Goal: Transaction & Acquisition: Purchase product/service

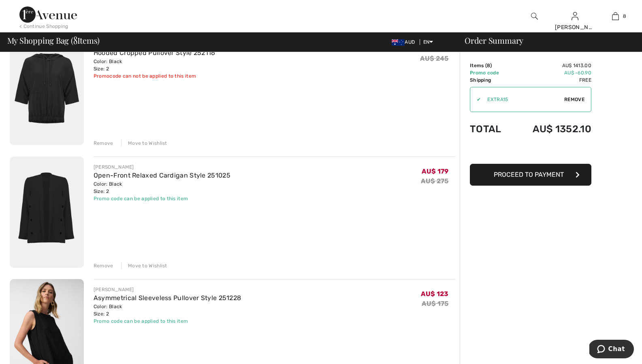
scroll to position [262, 0]
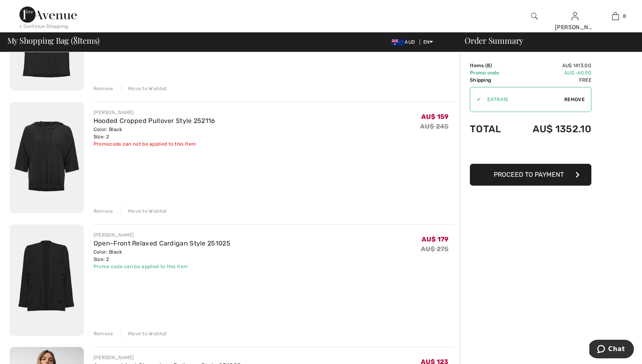
click at [59, 138] on img at bounding box center [47, 157] width 74 height 111
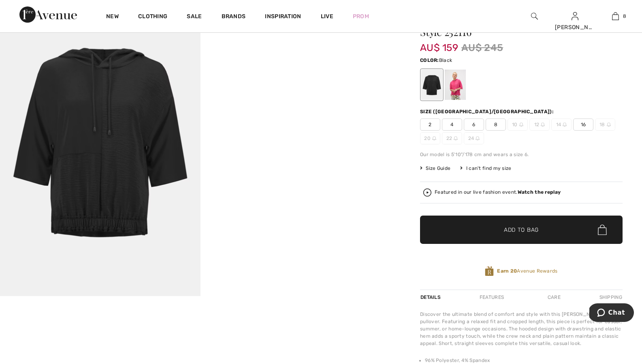
scroll to position [79, 0]
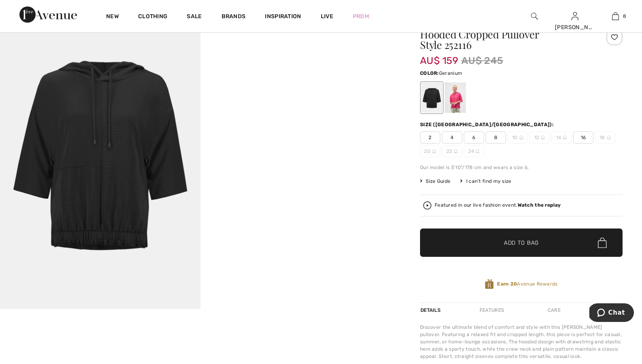
click at [461, 107] on div at bounding box center [454, 98] width 21 height 30
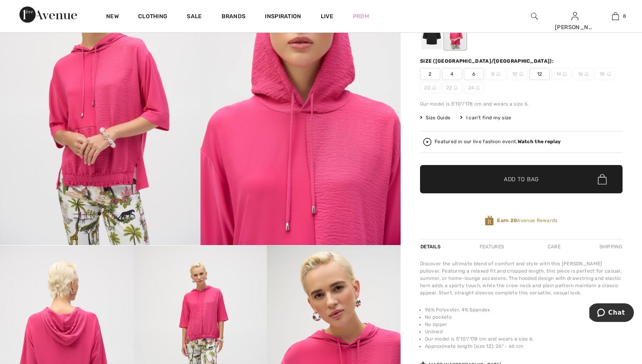
scroll to position [0, 0]
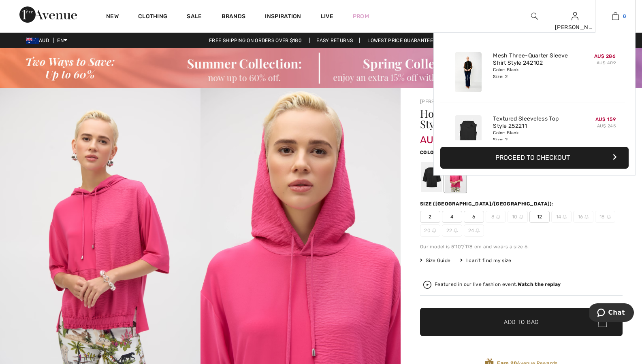
click at [626, 19] on link "8" at bounding box center [615, 16] width 40 height 10
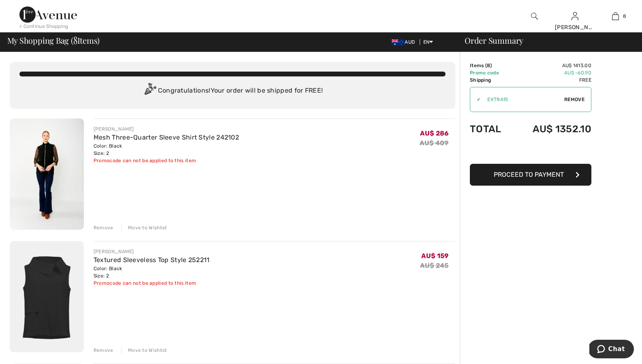
scroll to position [11, 0]
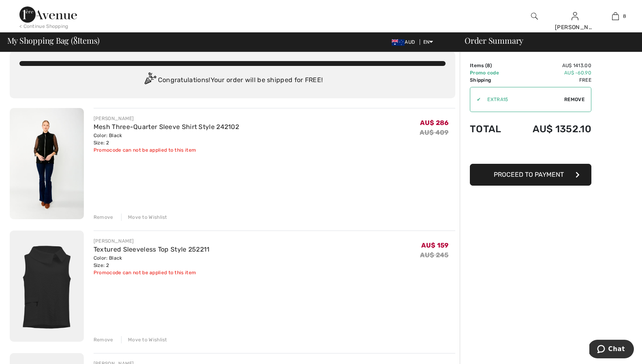
click at [58, 13] on img at bounding box center [47, 14] width 57 height 16
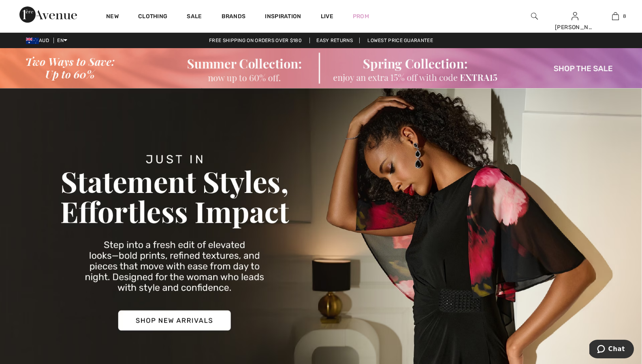
click at [582, 60] on img at bounding box center [321, 68] width 642 height 40
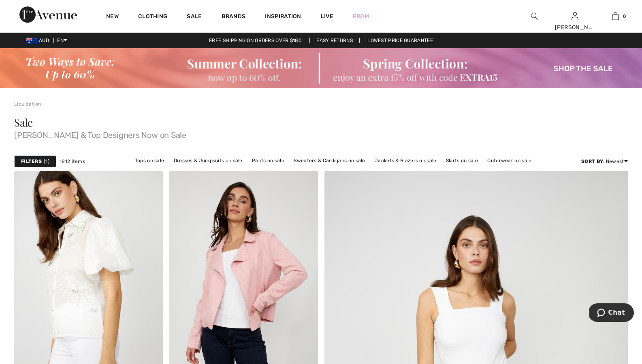
click at [32, 159] on strong "Filters" at bounding box center [31, 161] width 21 height 7
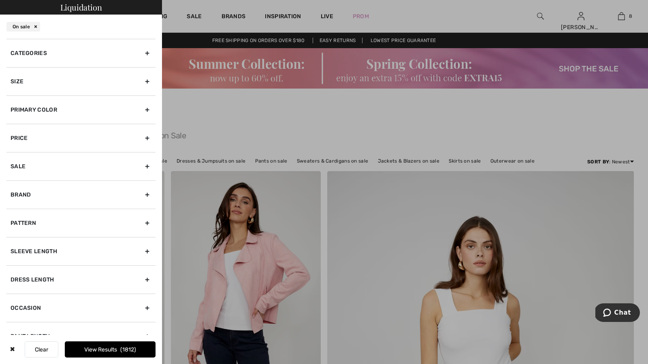
click at [61, 108] on div "Primary Color" at bounding box center [80, 110] width 149 height 28
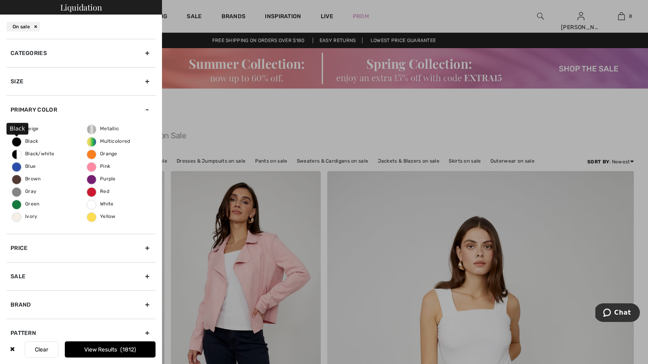
click at [27, 142] on span "Black" at bounding box center [25, 141] width 26 height 6
click at [0, 0] on input "Black" at bounding box center [0, 0] width 0 height 0
click at [119, 351] on button "View Results 642" at bounding box center [110, 350] width 91 height 16
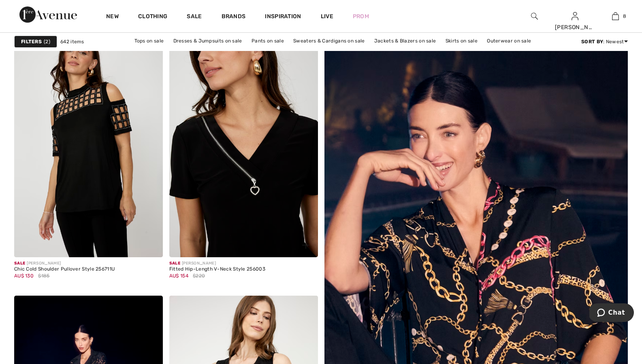
click at [258, 164] on img at bounding box center [243, 146] width 149 height 223
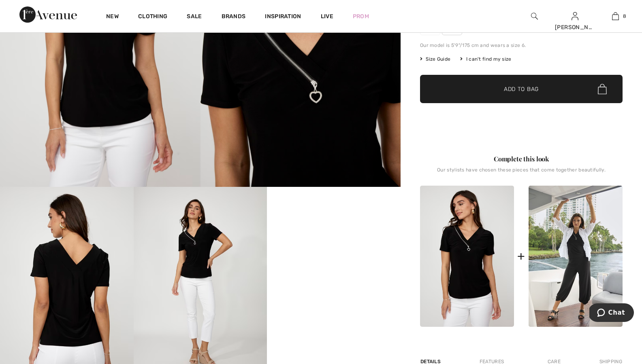
scroll to position [38, 0]
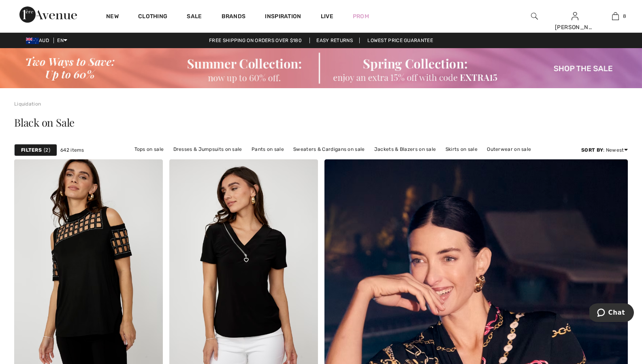
click at [31, 147] on strong "Filters" at bounding box center [31, 150] width 21 height 7
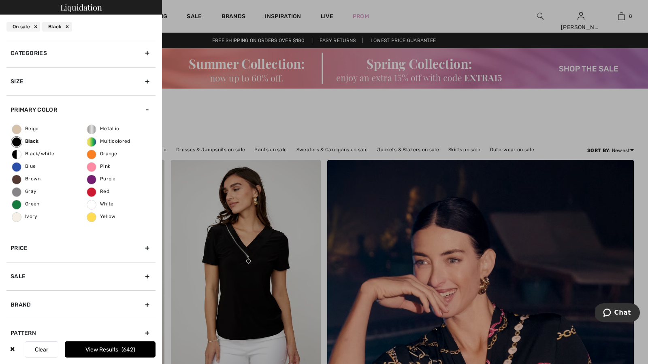
click at [55, 75] on div "Size" at bounding box center [80, 81] width 149 height 28
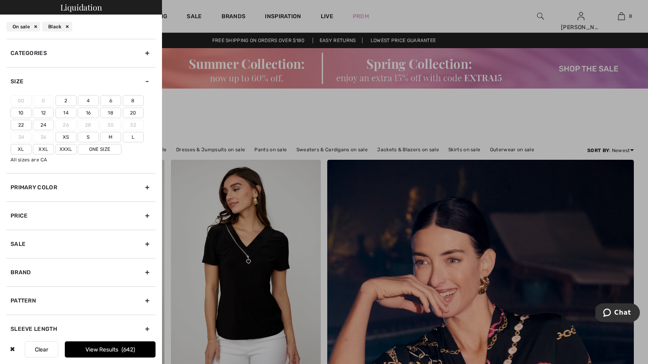
click at [73, 101] on label "2" at bounding box center [65, 101] width 21 height 11
click at [0, 0] on input"] "2" at bounding box center [0, 0] width 0 height 0
click at [149, 346] on button "View Results 329" at bounding box center [110, 350] width 91 height 16
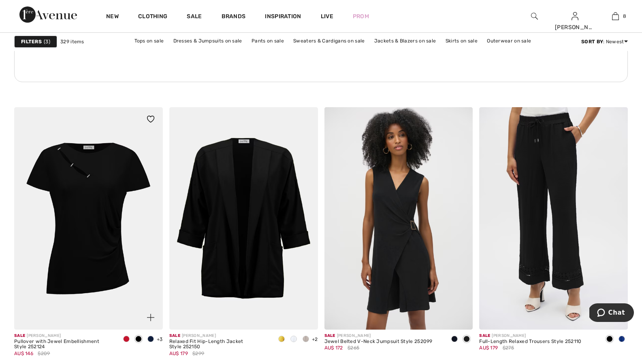
scroll to position [1230, 0]
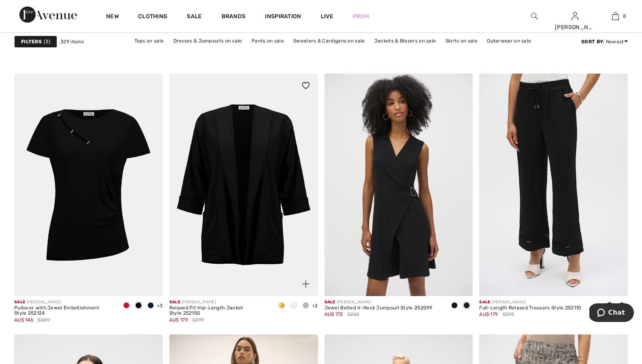
click at [290, 202] on img at bounding box center [243, 185] width 149 height 223
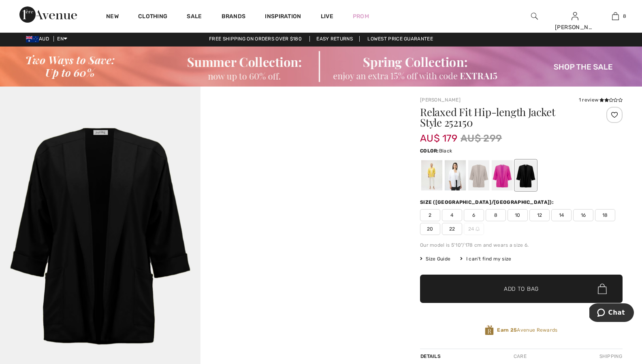
scroll to position [58, 0]
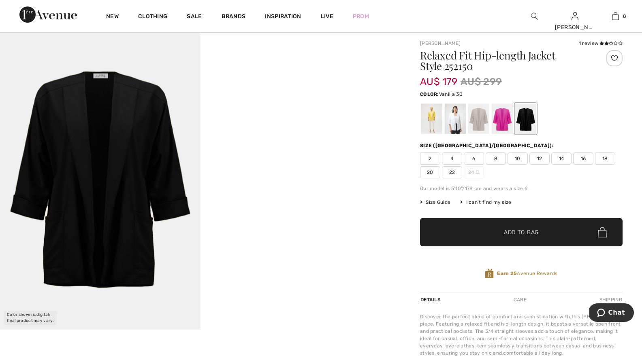
click at [453, 118] on div at bounding box center [454, 119] width 21 height 30
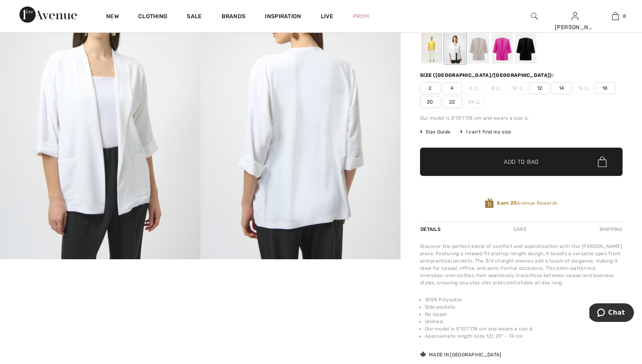
scroll to position [0, 0]
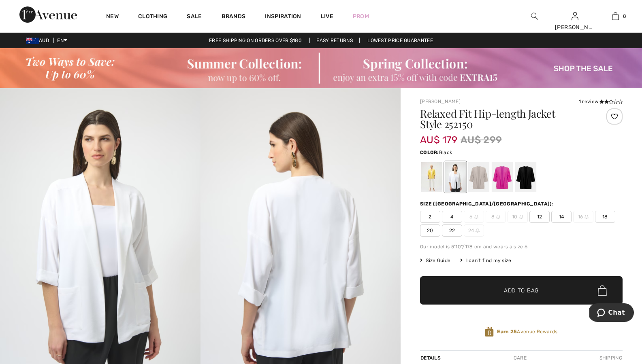
click at [520, 179] on div at bounding box center [525, 177] width 21 height 30
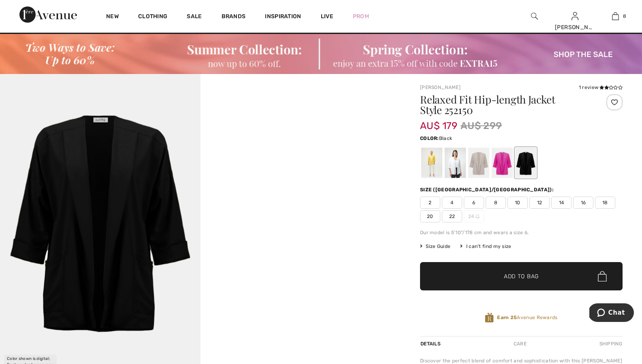
scroll to position [59, 0]
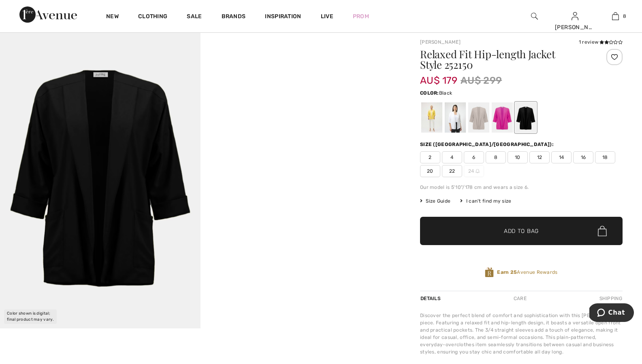
click at [436, 161] on span "2" at bounding box center [430, 157] width 20 height 12
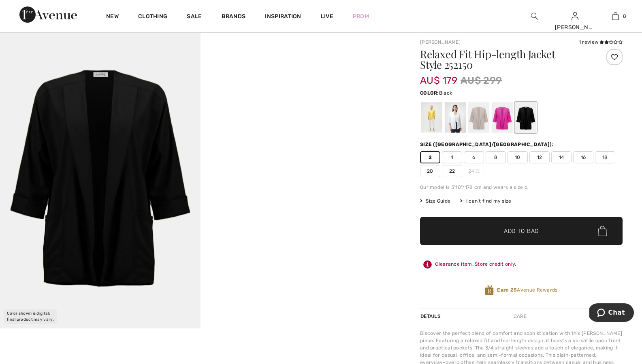
click at [498, 232] on span "✔ Added to Bag" at bounding box center [508, 231] width 49 height 8
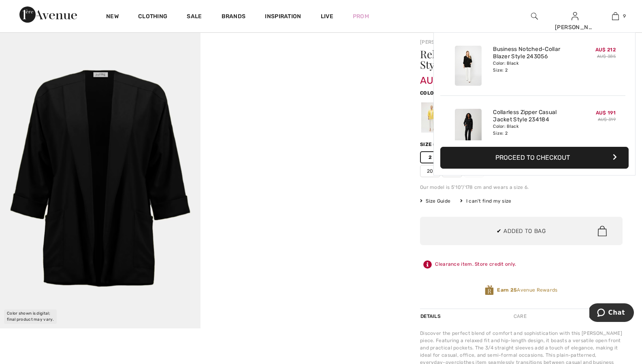
scroll to position [467, 0]
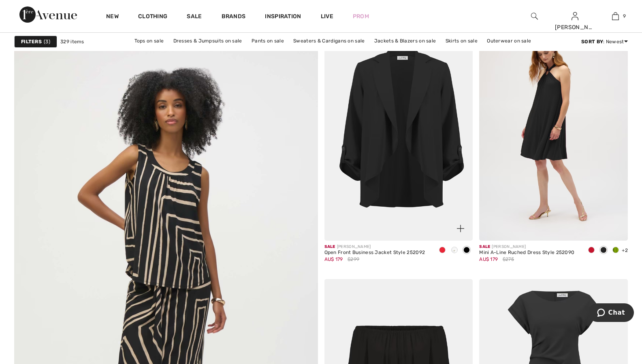
scroll to position [2135, 0]
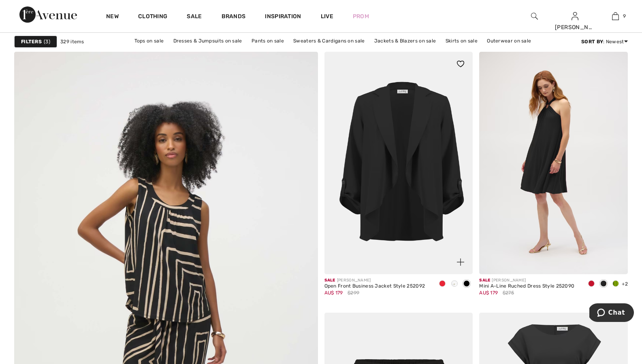
click at [458, 262] on img at bounding box center [460, 262] width 7 height 7
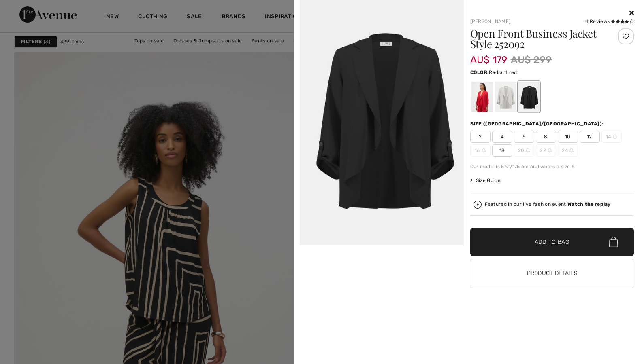
click at [475, 93] on div at bounding box center [481, 97] width 21 height 30
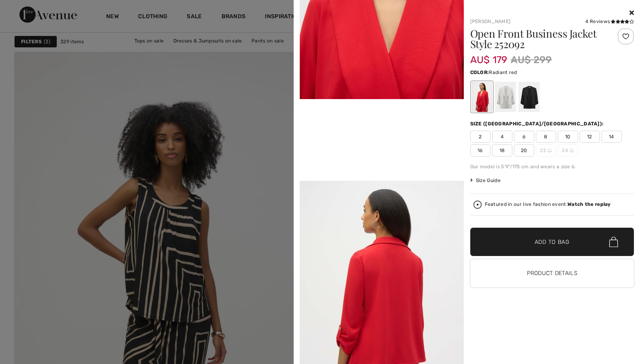
scroll to position [457, 0]
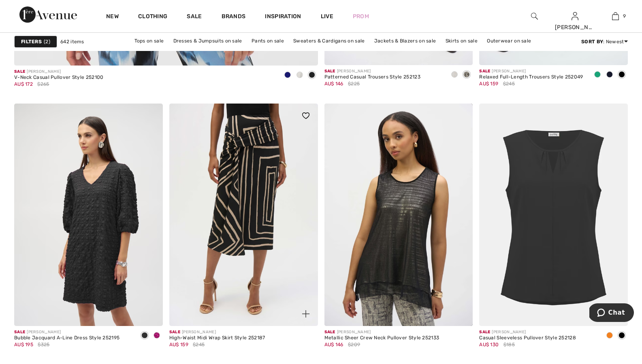
scroll to position [2604, 0]
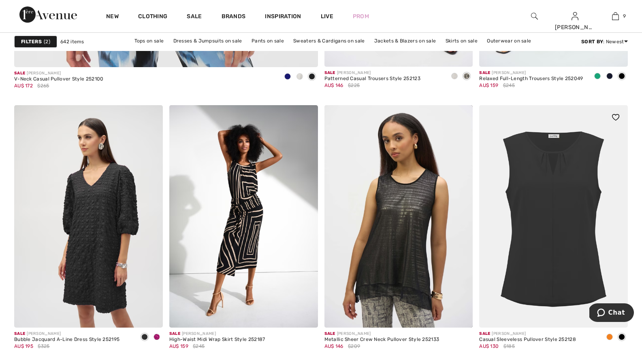
click at [563, 241] on img at bounding box center [553, 216] width 149 height 223
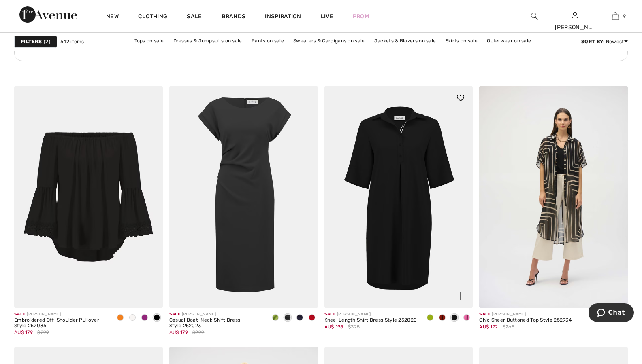
scroll to position [3313, 0]
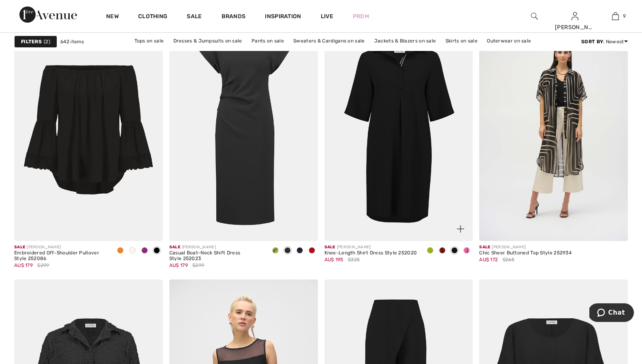
click at [423, 167] on img at bounding box center [398, 130] width 149 height 223
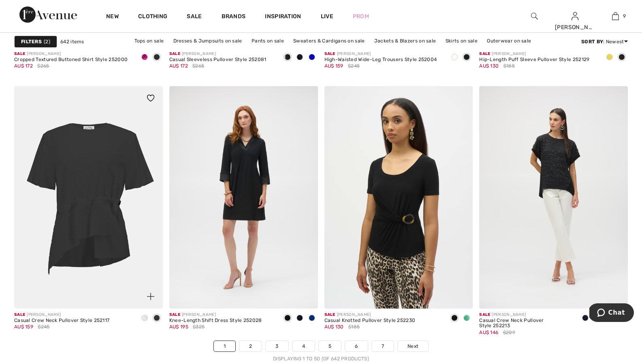
scroll to position [3743, 0]
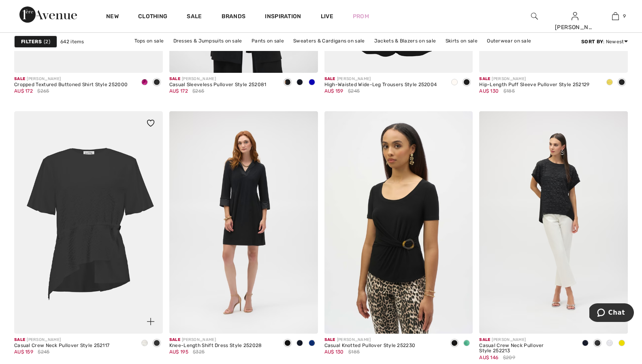
click at [87, 198] on img at bounding box center [88, 222] width 149 height 223
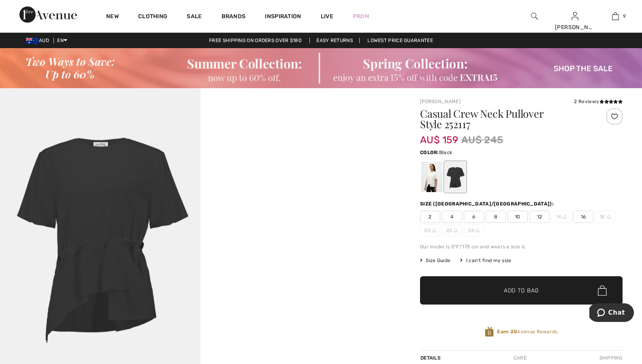
click at [459, 178] on div at bounding box center [454, 177] width 21 height 30
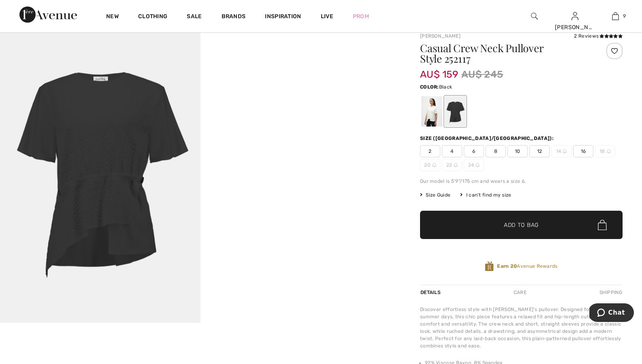
scroll to position [68, 0]
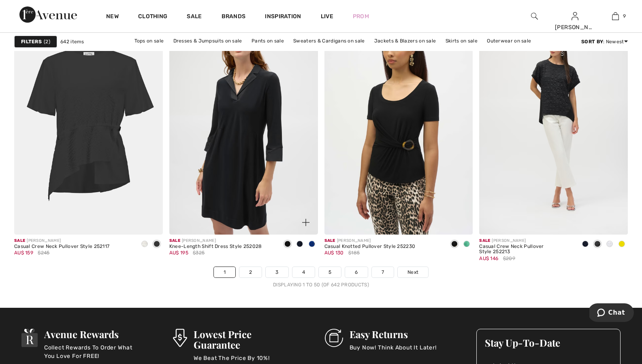
scroll to position [3896, 0]
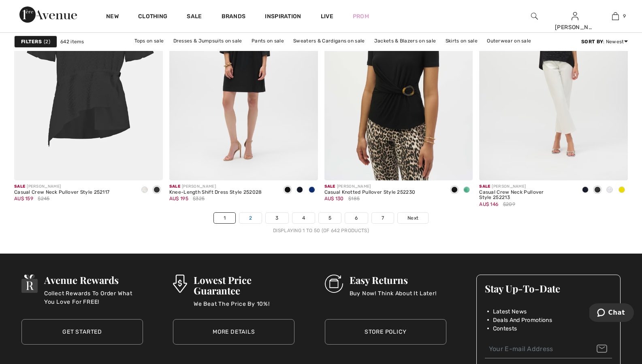
click at [257, 218] on link "2" at bounding box center [250, 218] width 22 height 11
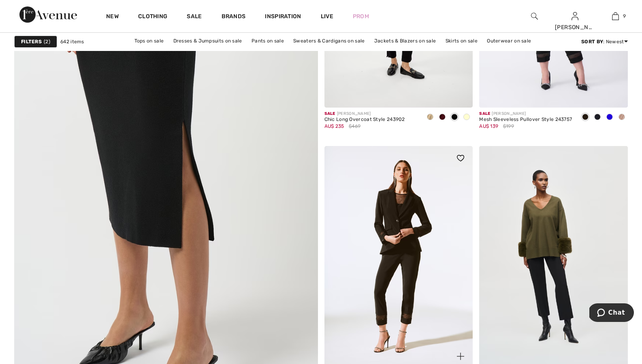
scroll to position [2131, 0]
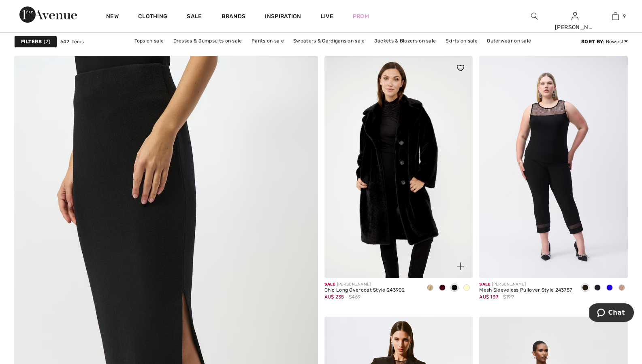
click at [370, 160] on img at bounding box center [398, 167] width 149 height 223
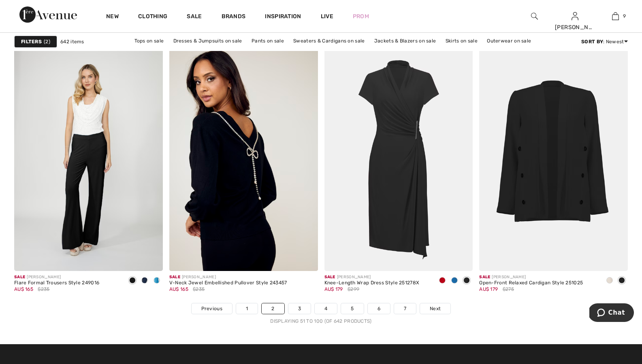
scroll to position [3880, 0]
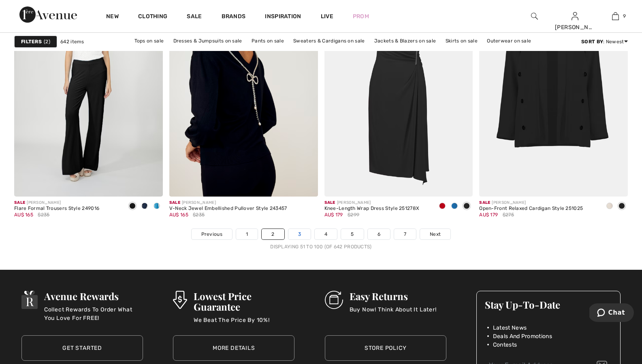
click at [305, 233] on link "3" at bounding box center [299, 234] width 22 height 11
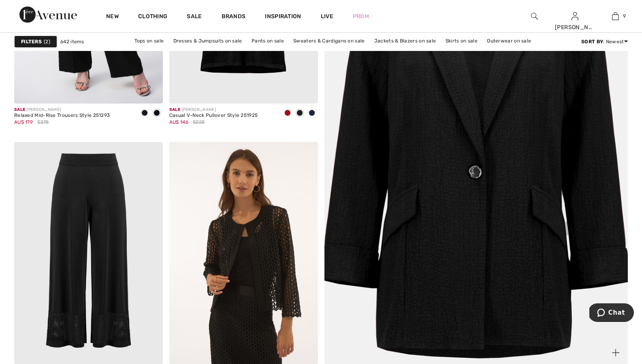
scroll to position [419, 0]
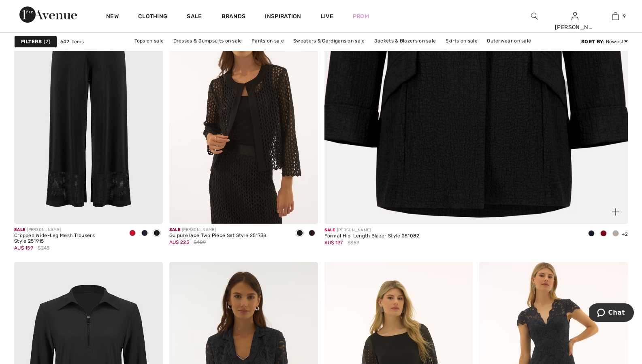
click at [475, 144] on img at bounding box center [476, 13] width 364 height 546
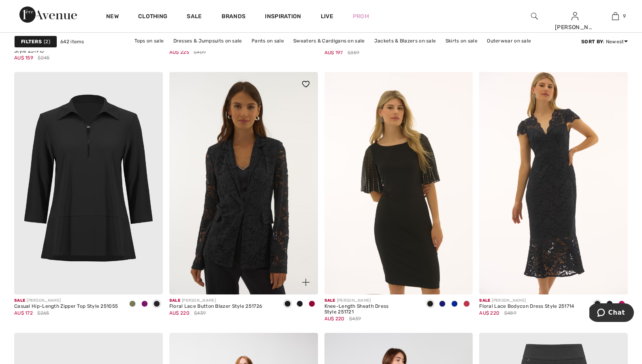
scroll to position [611, 0]
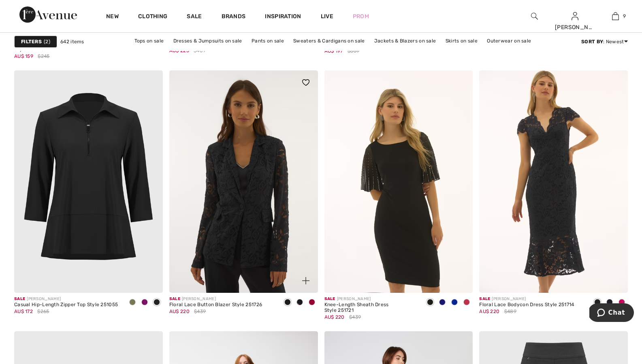
click at [253, 193] on img at bounding box center [243, 181] width 149 height 223
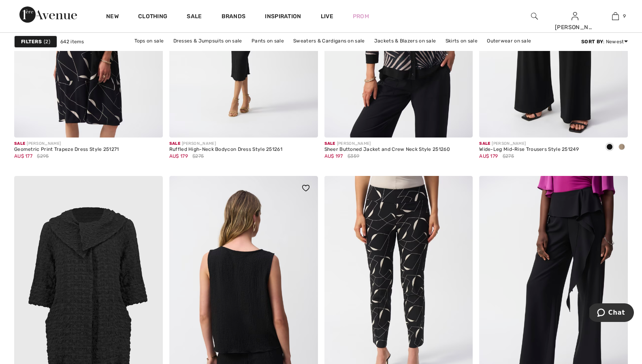
scroll to position [2866, 0]
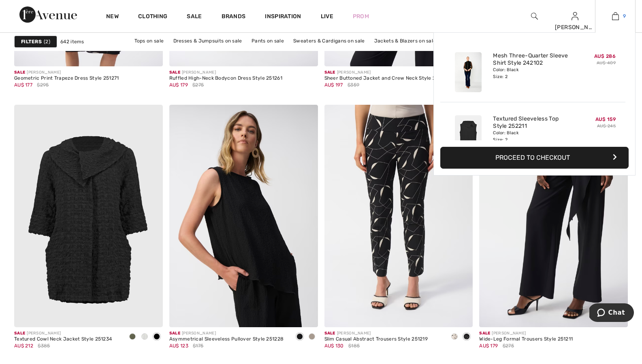
click at [614, 16] on img at bounding box center [615, 16] width 7 height 10
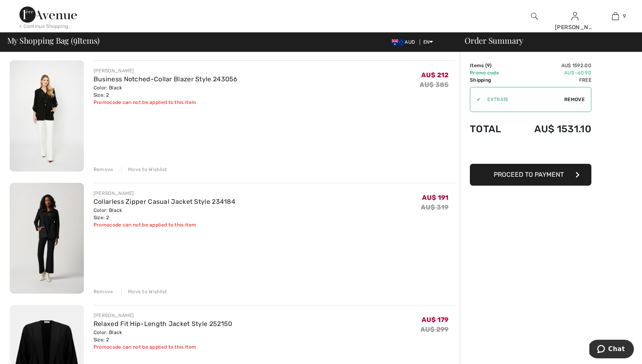
scroll to position [854, 0]
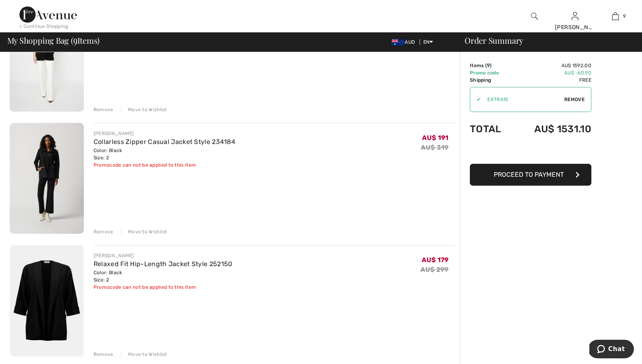
click at [106, 231] on div "Remove" at bounding box center [103, 231] width 20 height 7
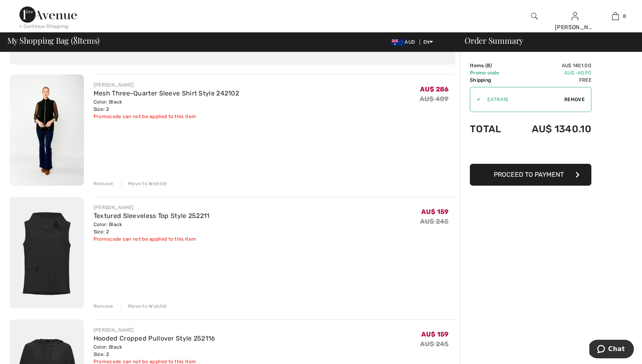
scroll to position [0, 0]
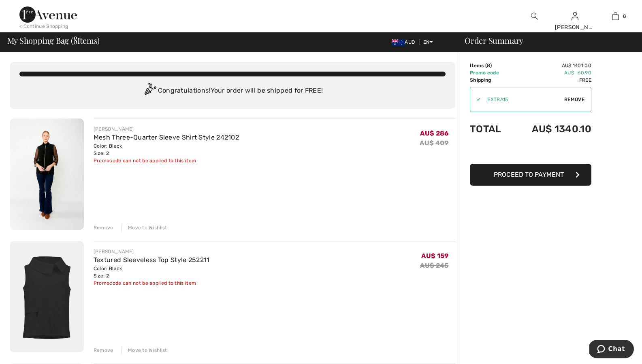
click at [555, 184] on button "Proceed to Payment" at bounding box center [530, 175] width 121 height 22
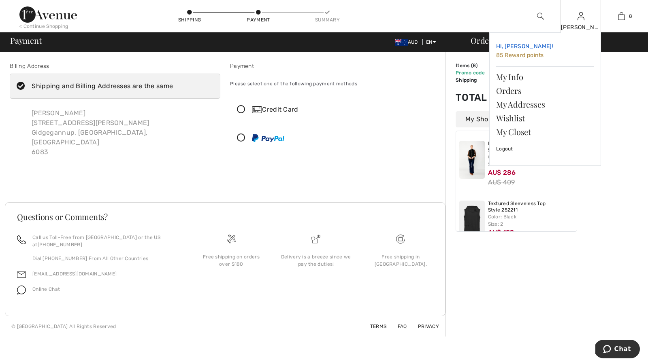
click at [532, 55] on span "85 Reward points" at bounding box center [519, 55] width 47 height 7
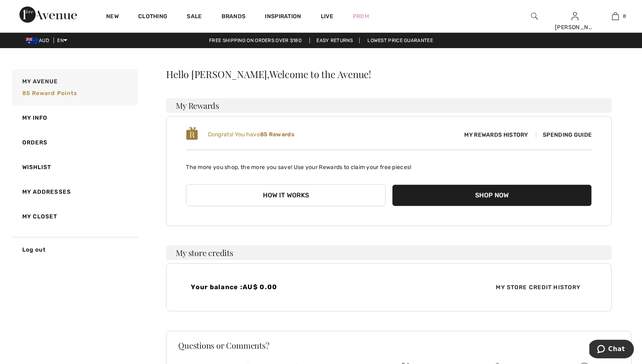
click at [569, 136] on span "Spending Guide" at bounding box center [563, 135] width 56 height 7
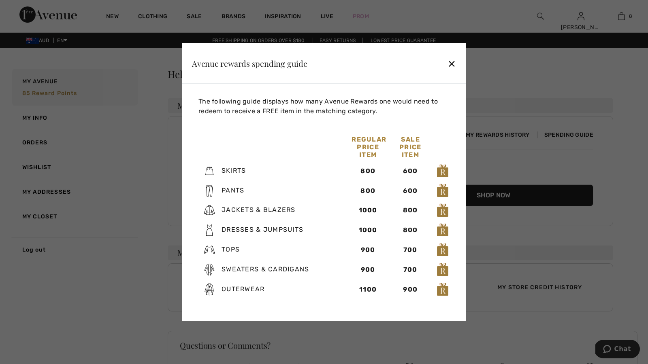
click at [450, 67] on div "✕" at bounding box center [451, 63] width 8 height 17
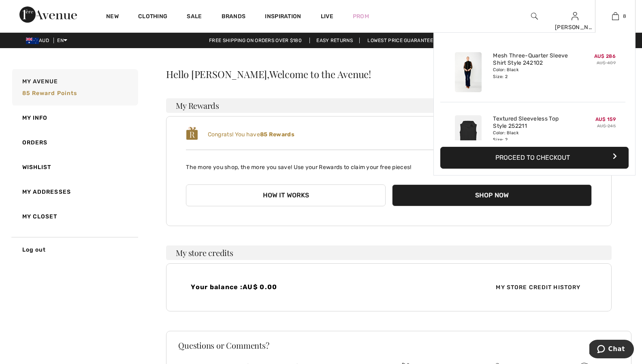
click at [567, 163] on button "Proceed to Checkout" at bounding box center [534, 158] width 188 height 22
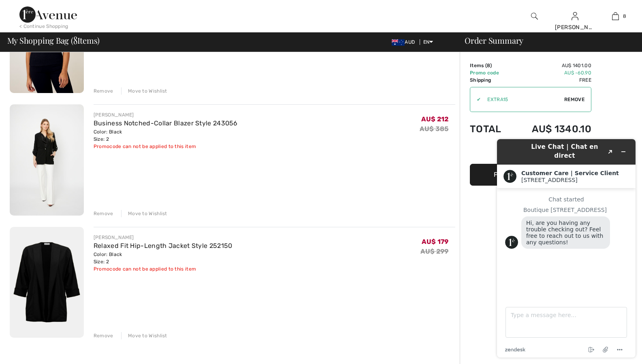
scroll to position [757, 0]
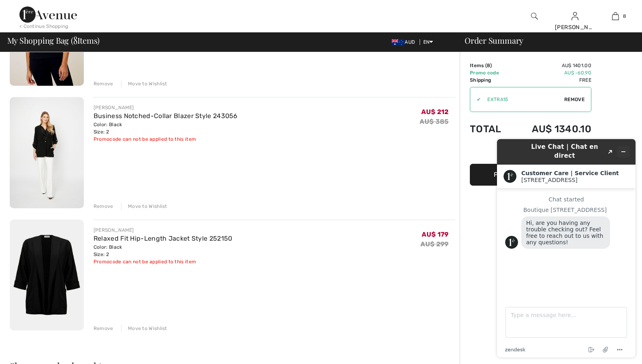
click at [624, 149] on icon "Minimize widget" at bounding box center [623, 152] width 6 height 6
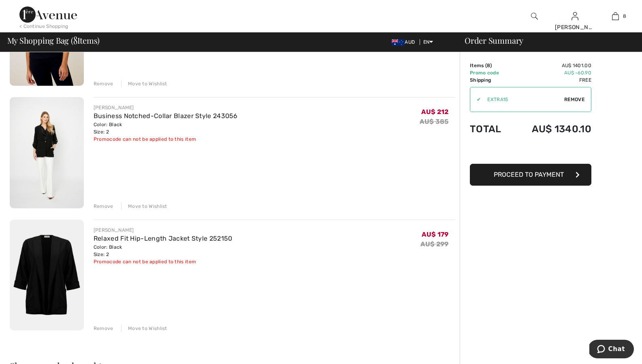
click at [528, 183] on button "Proceed to Payment" at bounding box center [530, 175] width 121 height 22
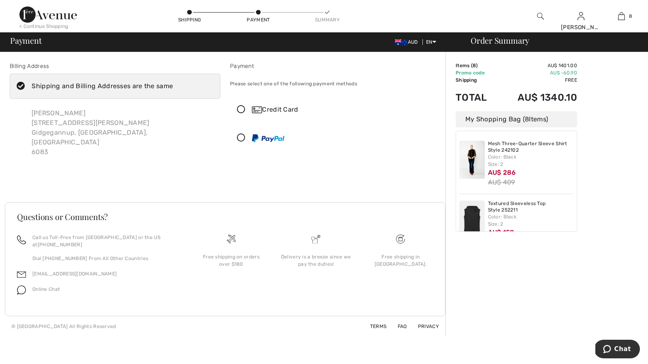
click at [261, 140] on img at bounding box center [268, 138] width 32 height 8
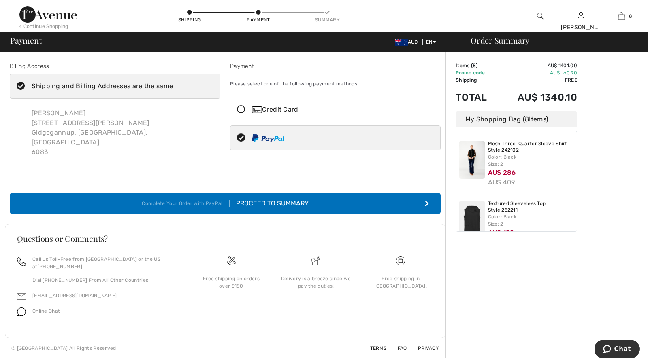
click at [268, 199] on div "Proceed to Summary" at bounding box center [268, 204] width 79 height 10
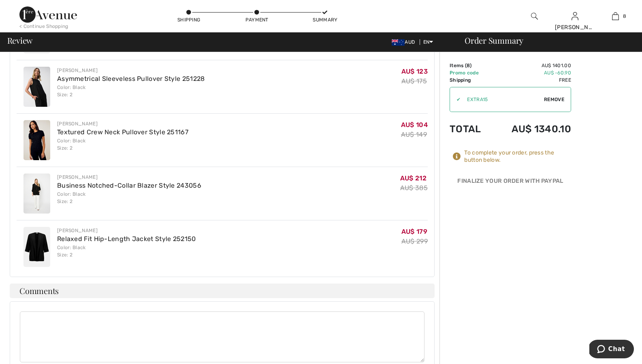
scroll to position [504, 0]
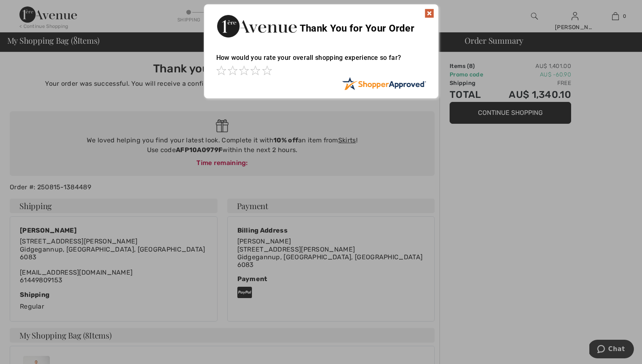
click at [426, 13] on img at bounding box center [429, 13] width 10 height 10
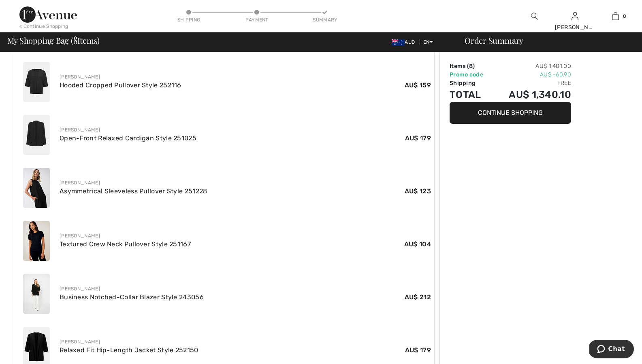
scroll to position [546, 0]
